Goal: Task Accomplishment & Management: Complete application form

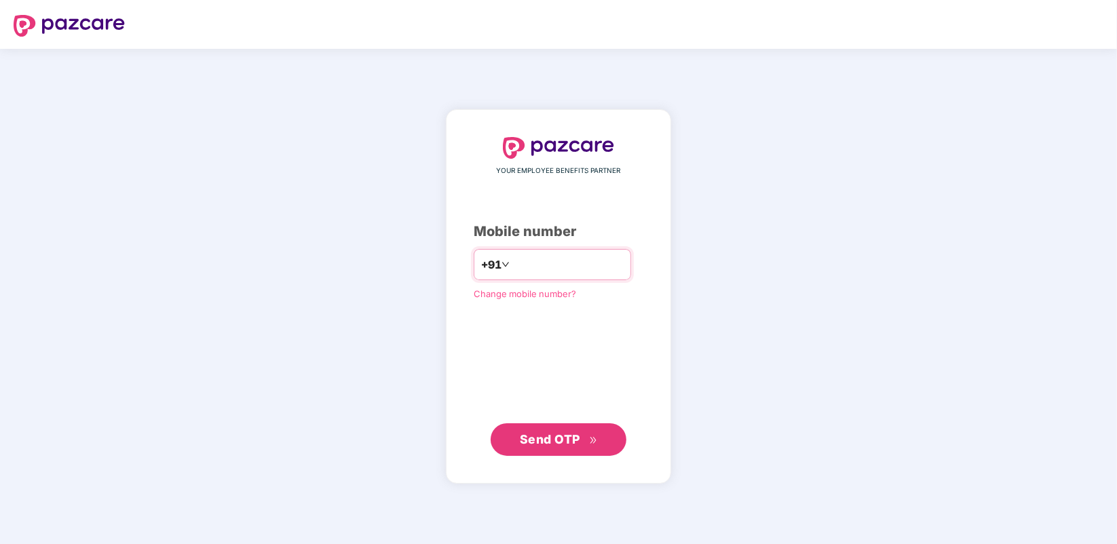
click at [516, 260] on input "number" at bounding box center [567, 265] width 111 height 22
type input "**********"
click at [564, 440] on span "Send OTP" at bounding box center [550, 439] width 60 height 14
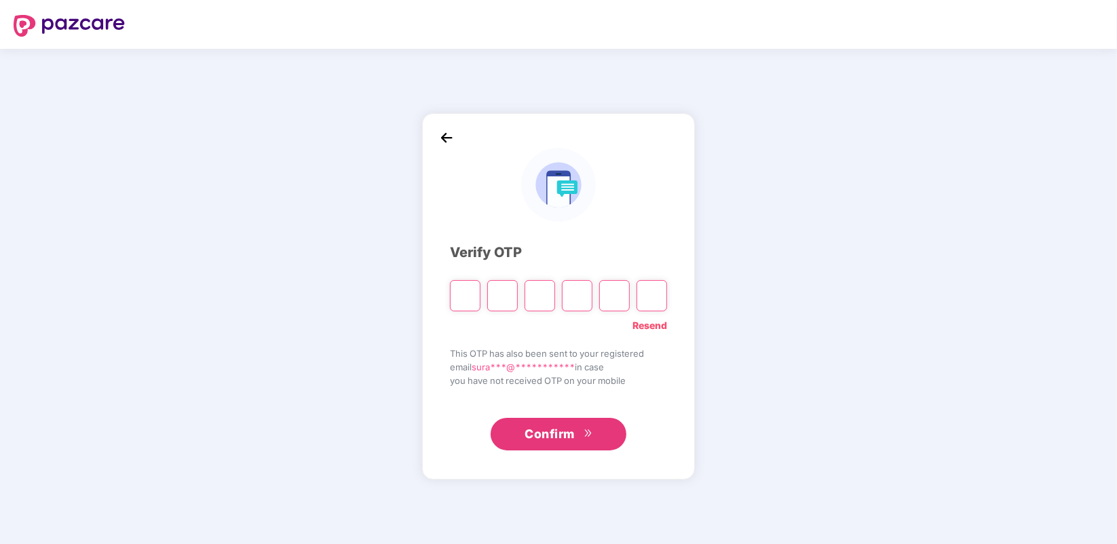
type input "*"
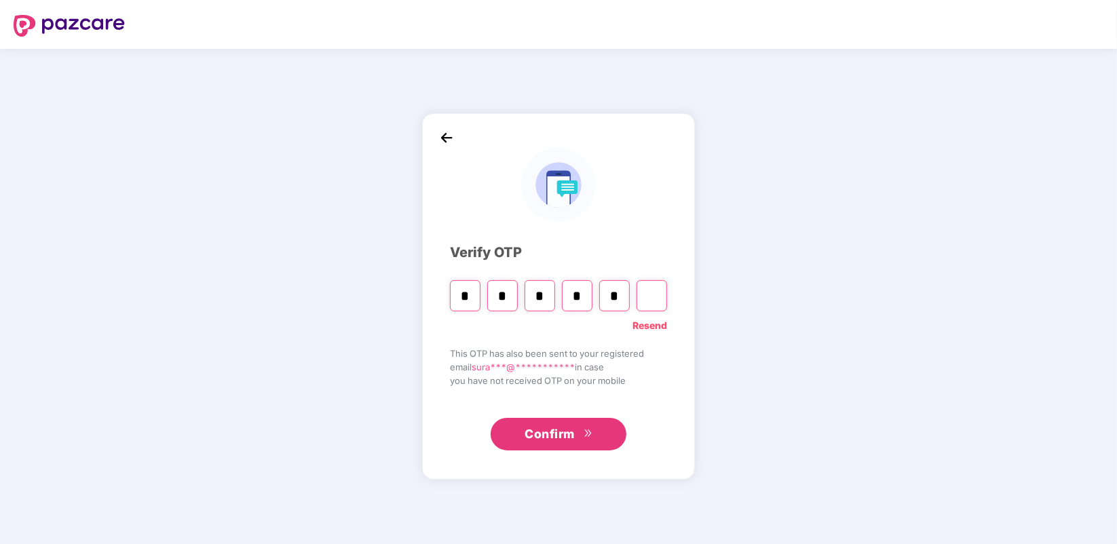
type input "*"
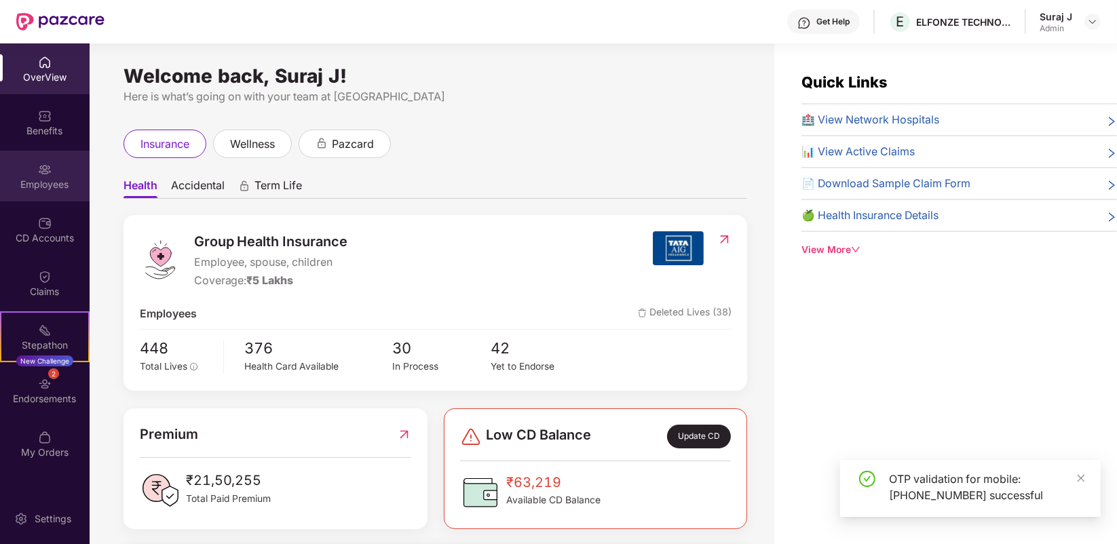
click at [41, 185] on div "Employees" at bounding box center [45, 185] width 90 height 14
